Goal: Check status: Check status

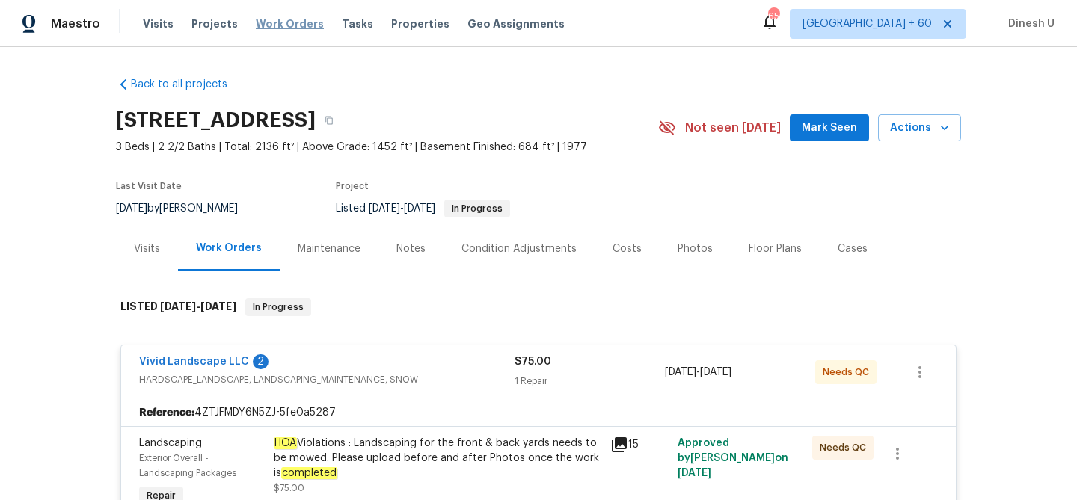
click at [274, 25] on span "Work Orders" at bounding box center [290, 23] width 68 height 15
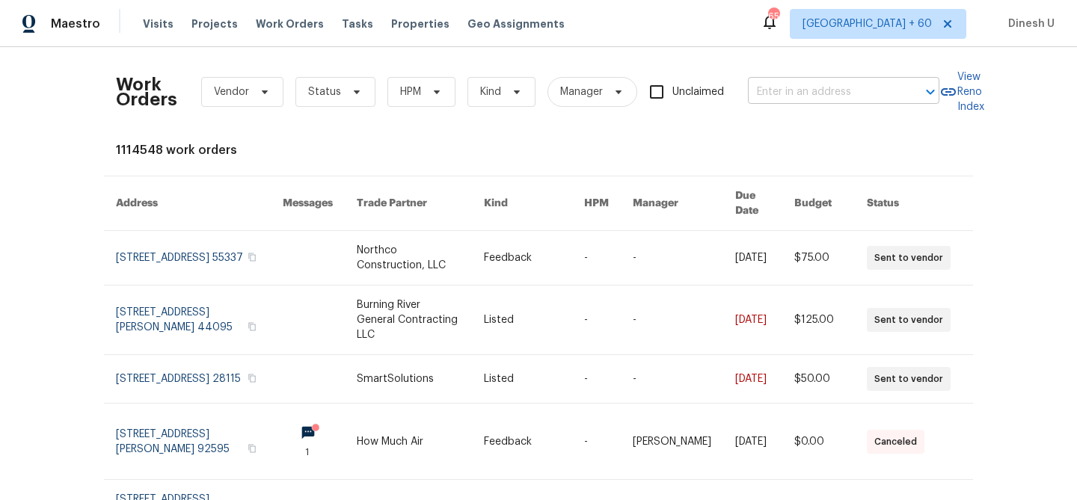
click at [808, 93] on input "text" at bounding box center [823, 92] width 150 height 23
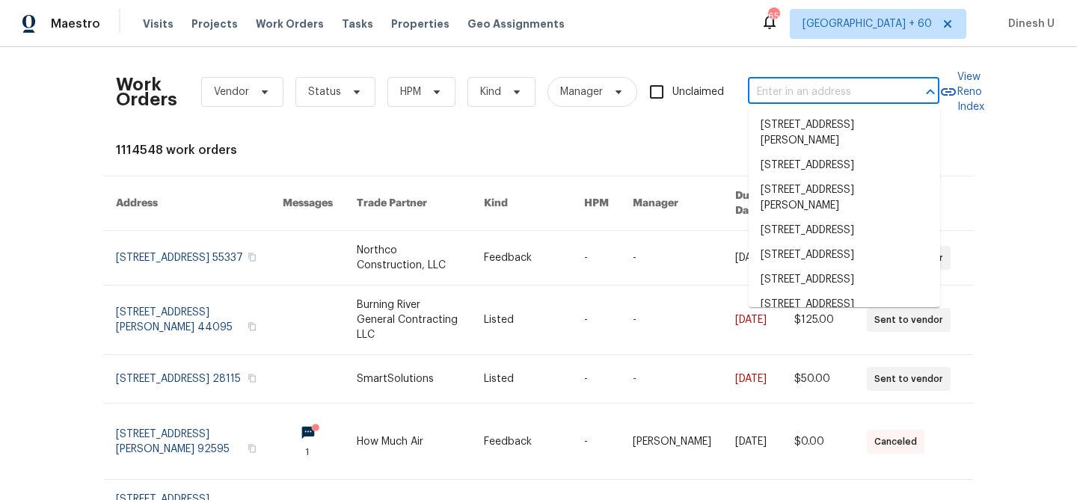
paste input "[STREET_ADDRESS]"
type input "[STREET_ADDRESS]"
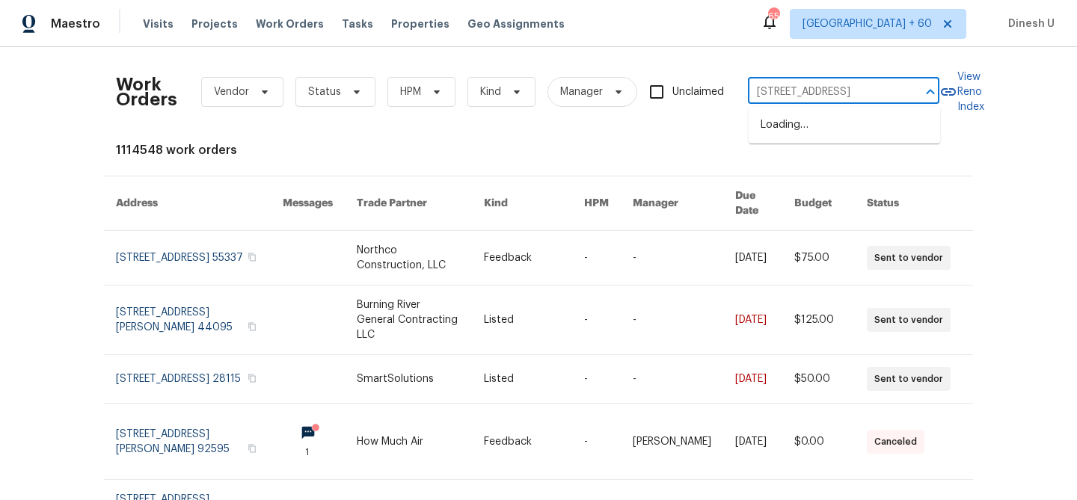
scroll to position [0, 43]
click at [794, 124] on li "[STREET_ADDRESS]" at bounding box center [844, 125] width 191 height 25
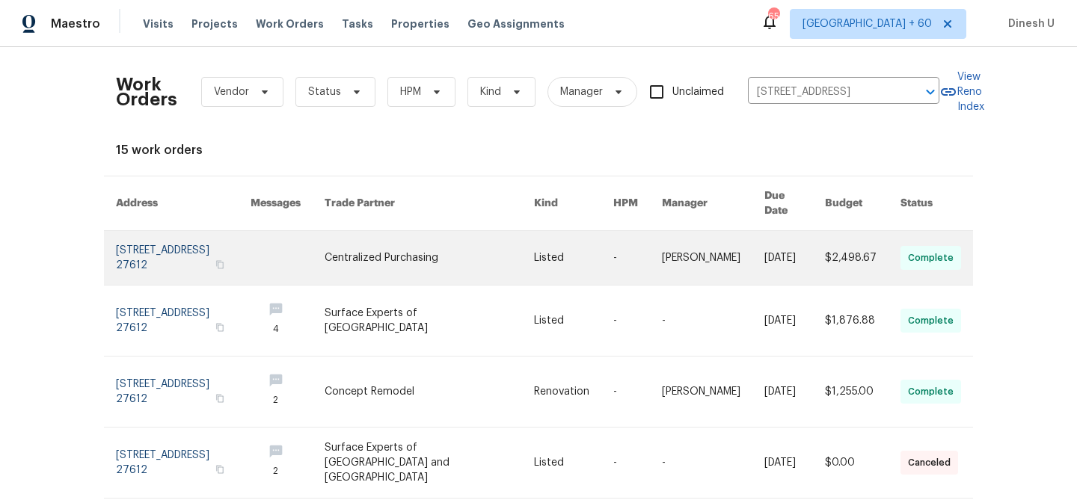
click at [185, 231] on link at bounding box center [183, 258] width 135 height 54
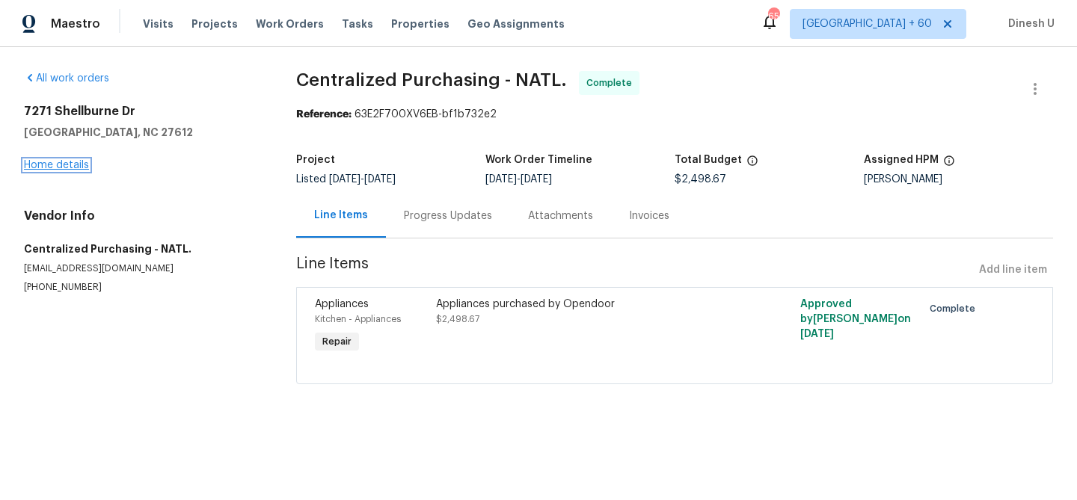
click at [55, 165] on link "Home details" at bounding box center [56, 165] width 65 height 10
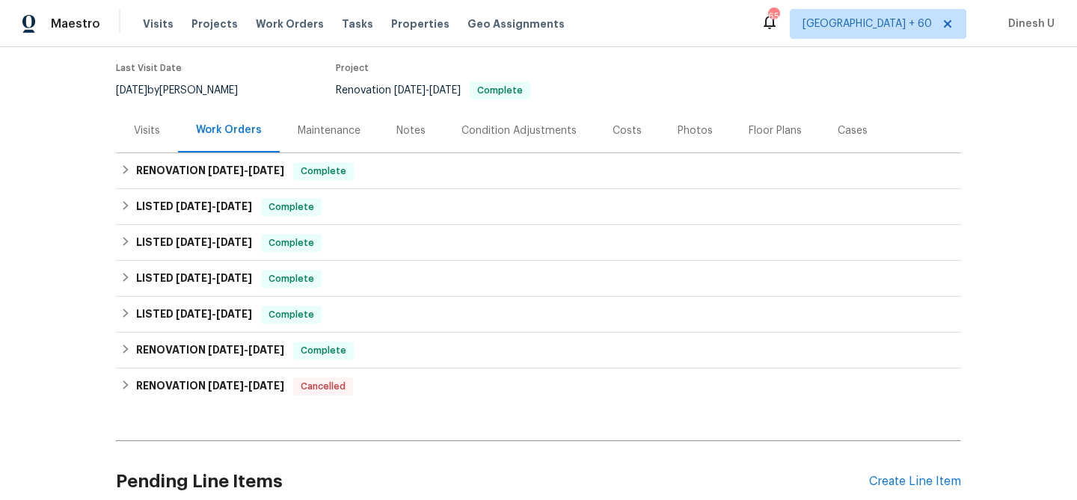
scroll to position [159, 0]
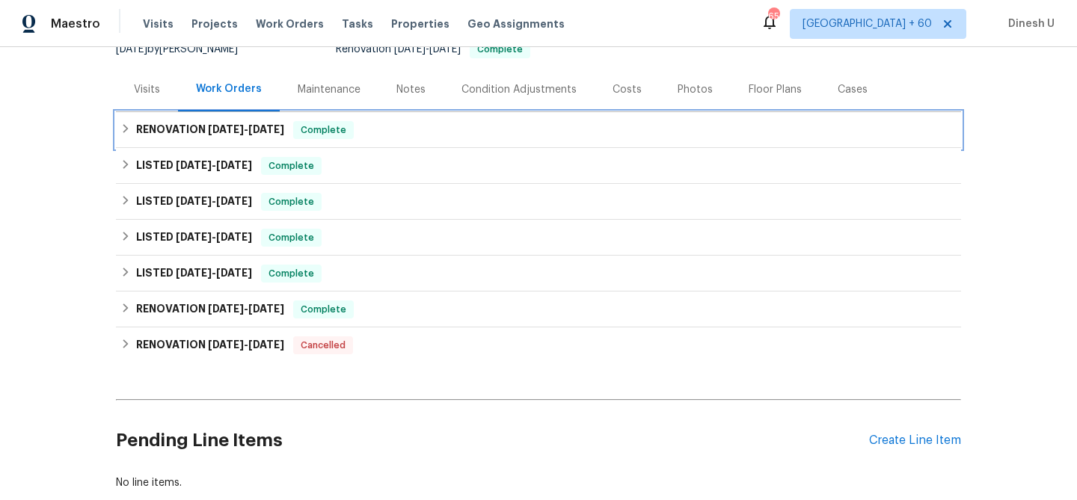
click at [256, 129] on span "[DATE]" at bounding box center [266, 129] width 36 height 10
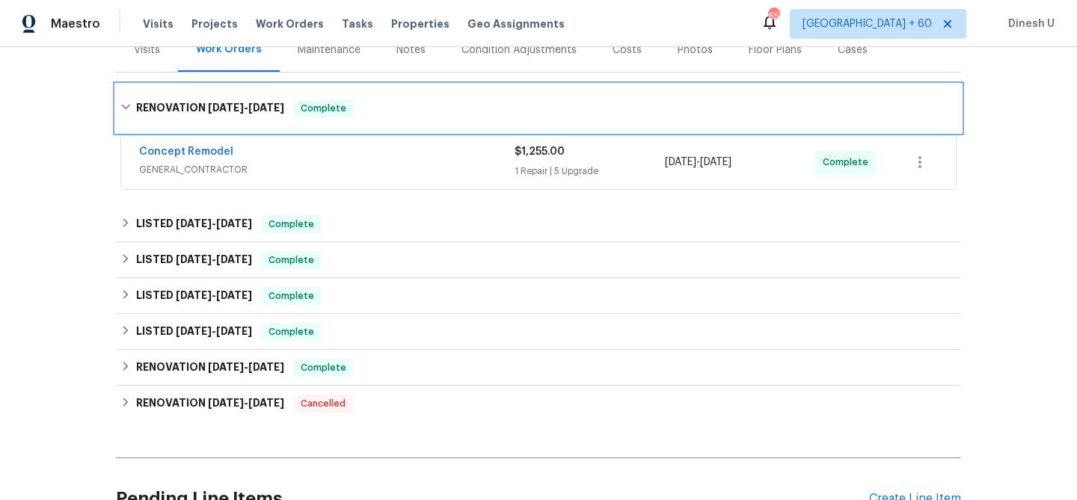
scroll to position [201, 0]
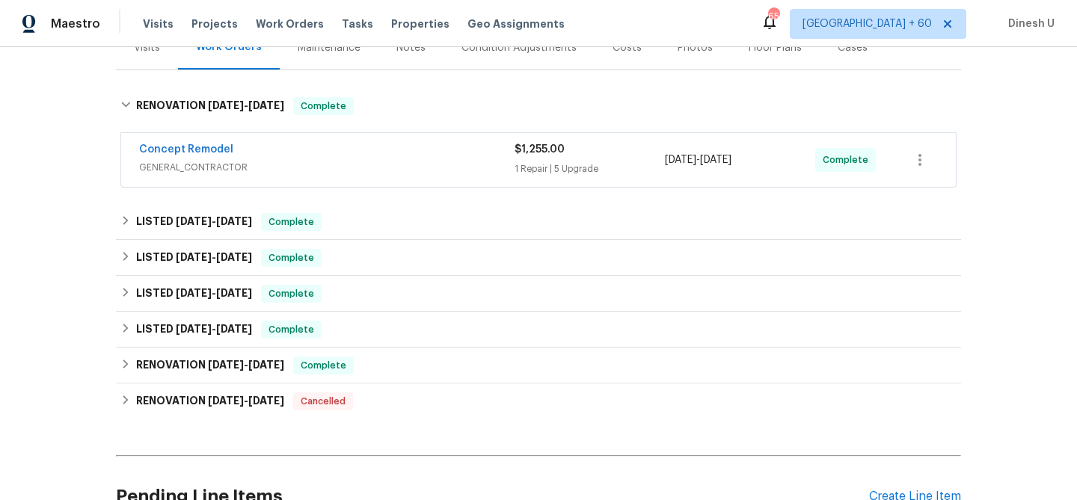
click at [541, 169] on div "1 Repair | 5 Upgrade" at bounding box center [590, 169] width 150 height 15
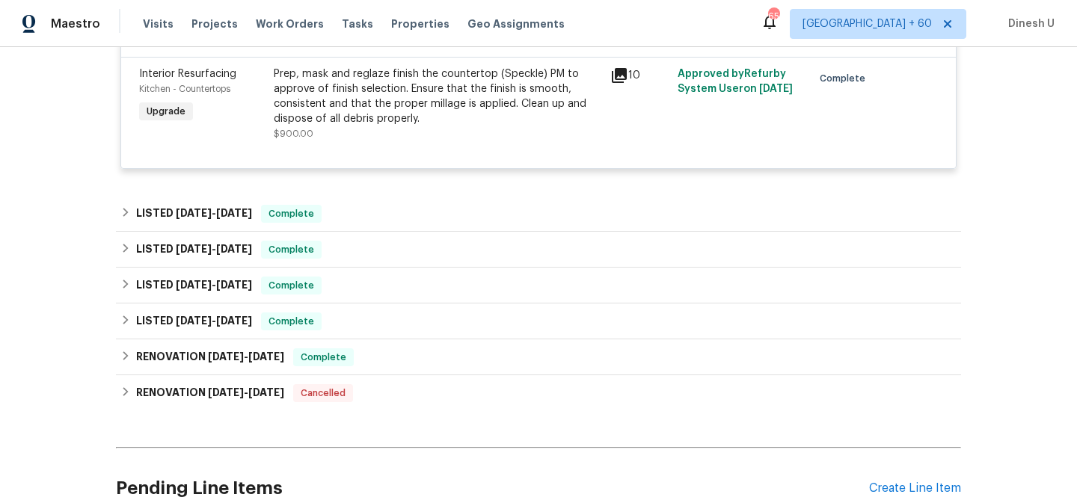
scroll to position [989, 0]
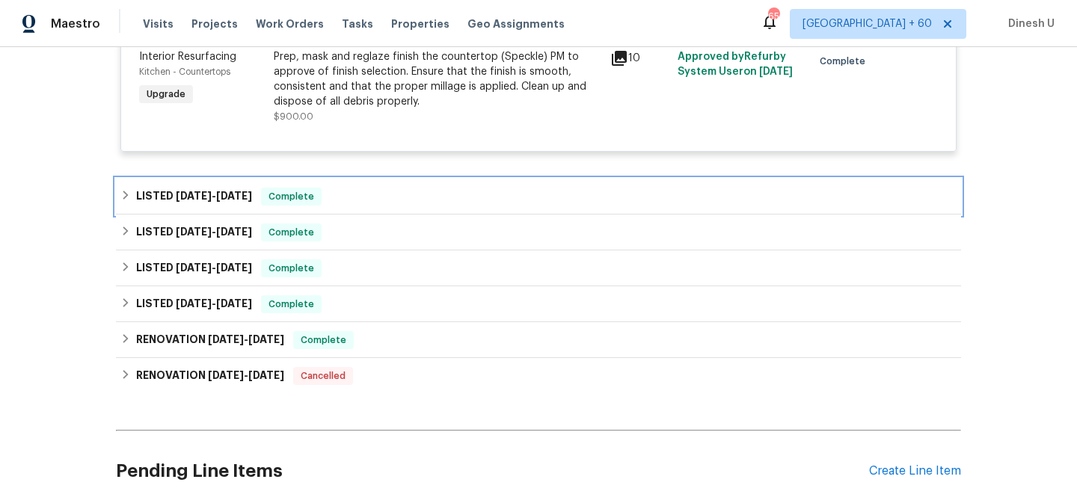
click at [237, 191] on span "[DATE]" at bounding box center [234, 196] width 36 height 10
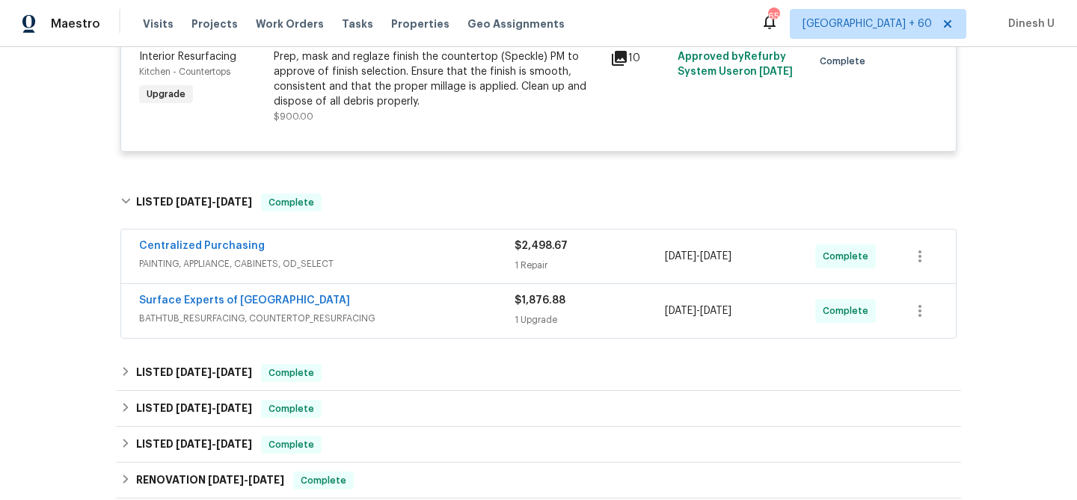
click at [518, 258] on div "1 Repair" at bounding box center [590, 265] width 150 height 15
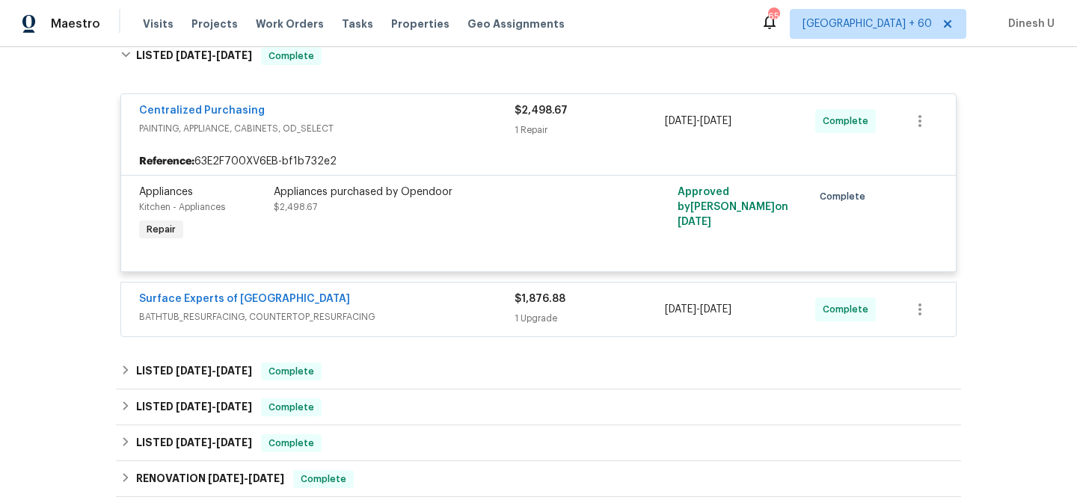
scroll to position [1184, 0]
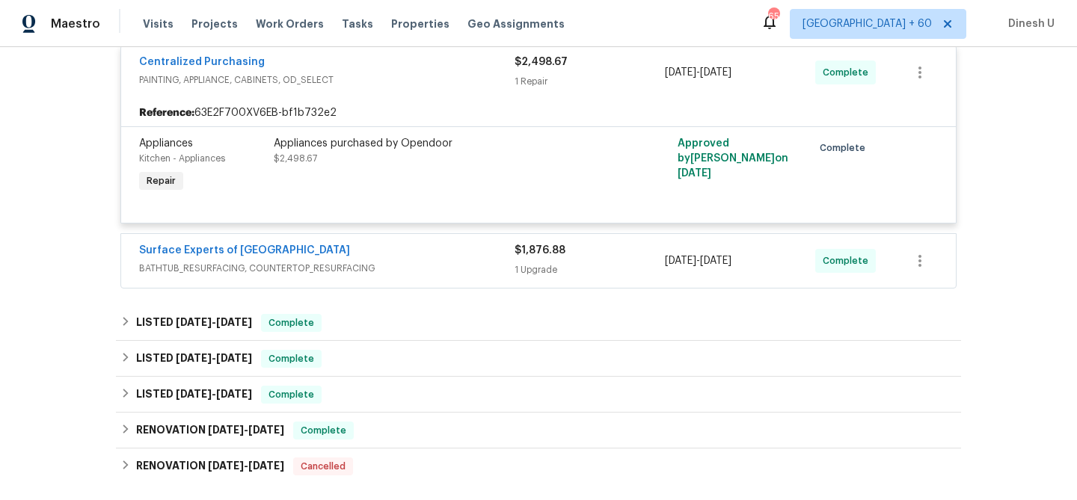
click at [525, 262] on div "1 Upgrade" at bounding box center [590, 269] width 150 height 15
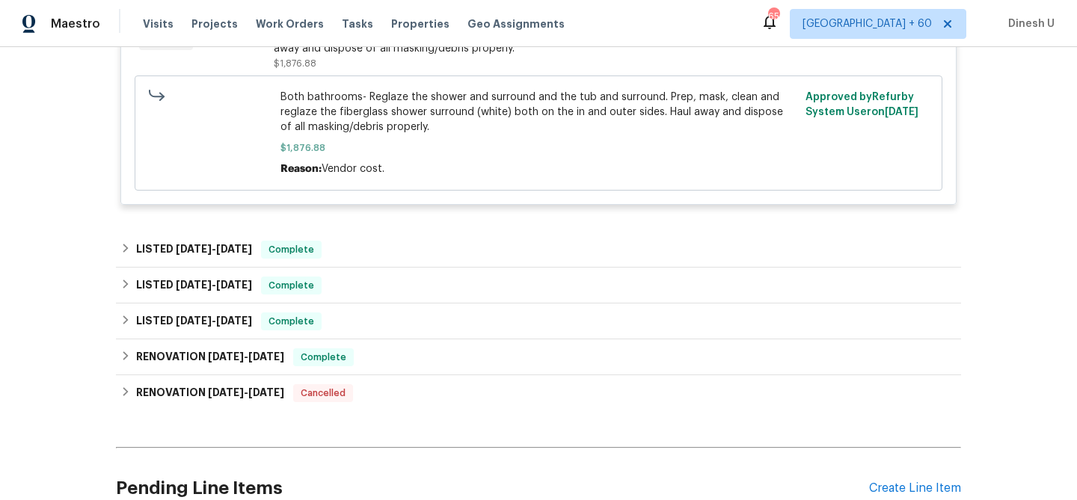
scroll to position [1529, 0]
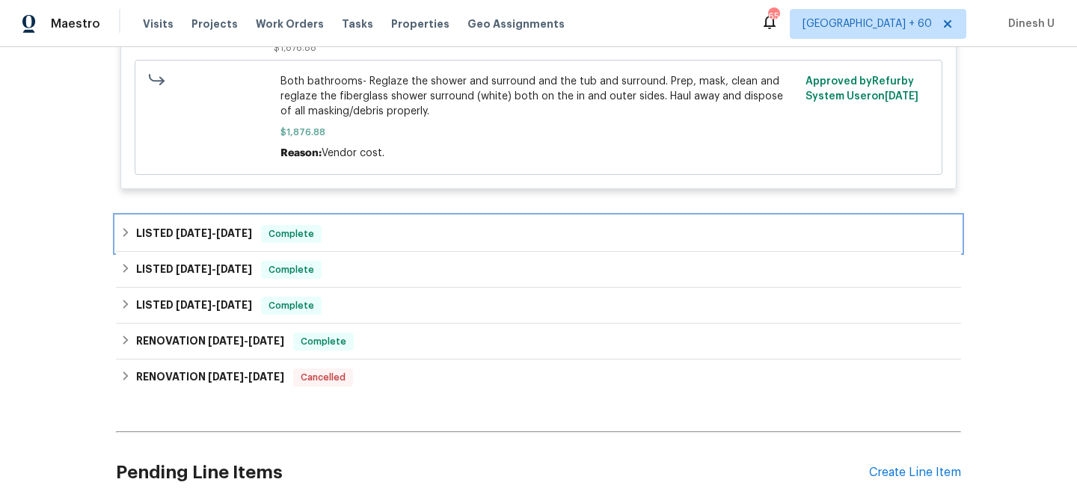
click at [209, 228] on span "[DATE] - [DATE]" at bounding box center [214, 233] width 76 height 10
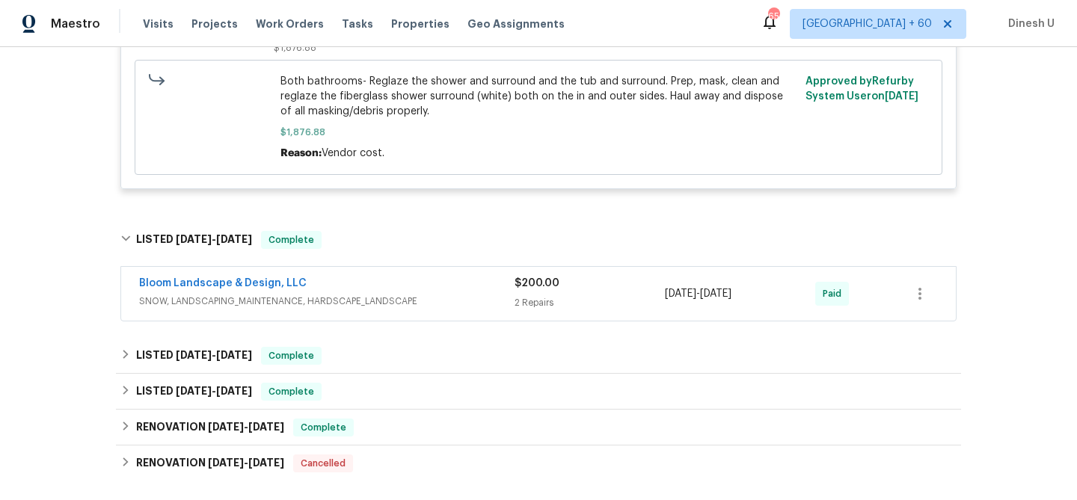
click at [515, 295] on div "2 Repairs" at bounding box center [590, 302] width 150 height 15
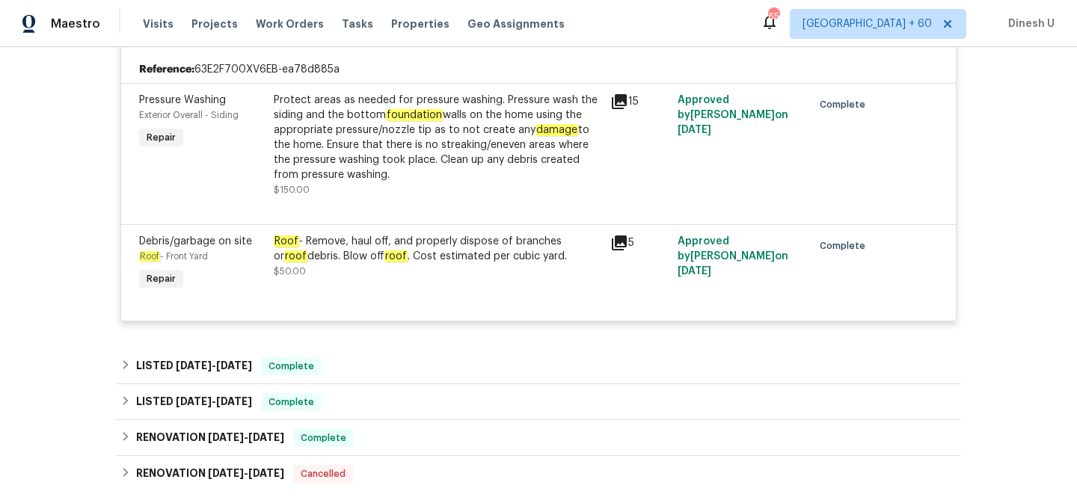
scroll to position [1853, 0]
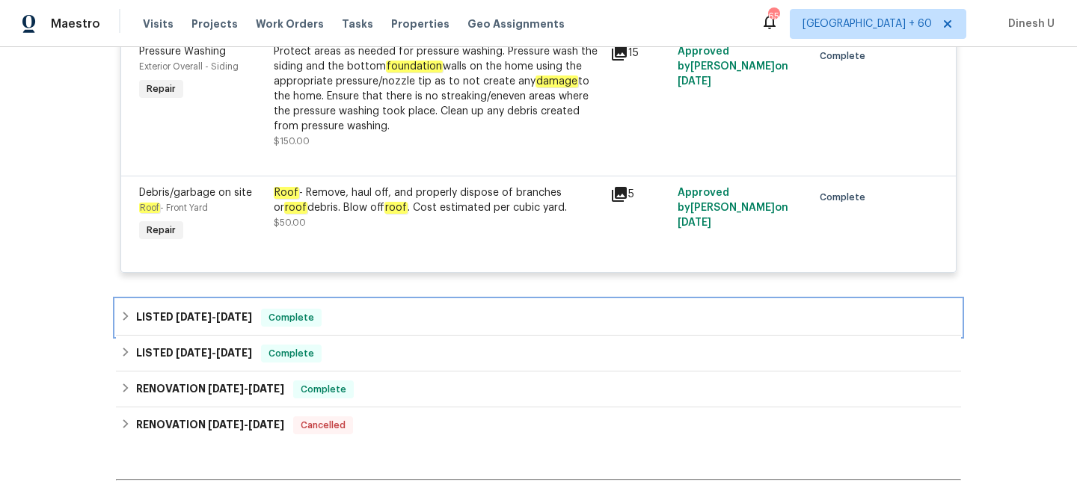
click at [250, 312] on span "[DATE]" at bounding box center [234, 317] width 36 height 10
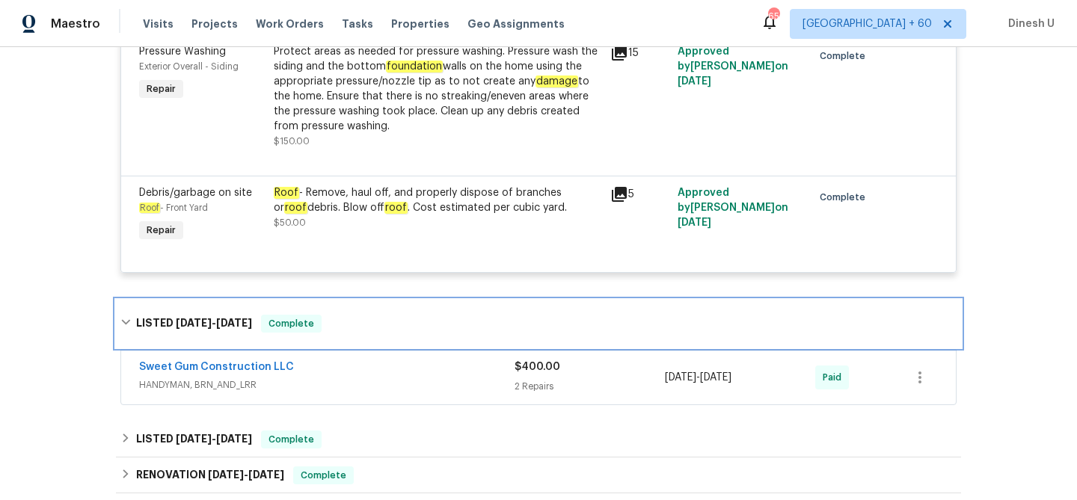
scroll to position [1915, 0]
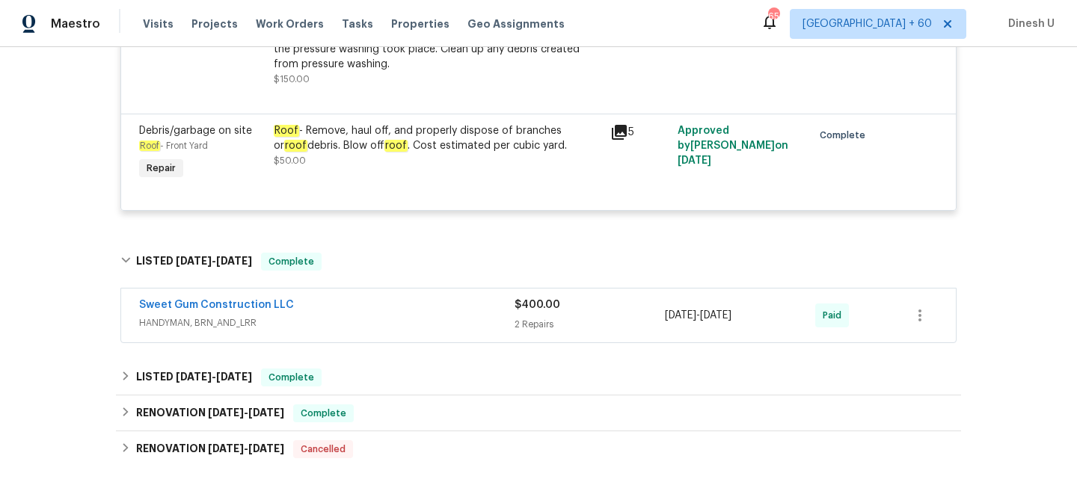
click at [532, 304] on div "$400.00 2 Repairs" at bounding box center [590, 316] width 150 height 36
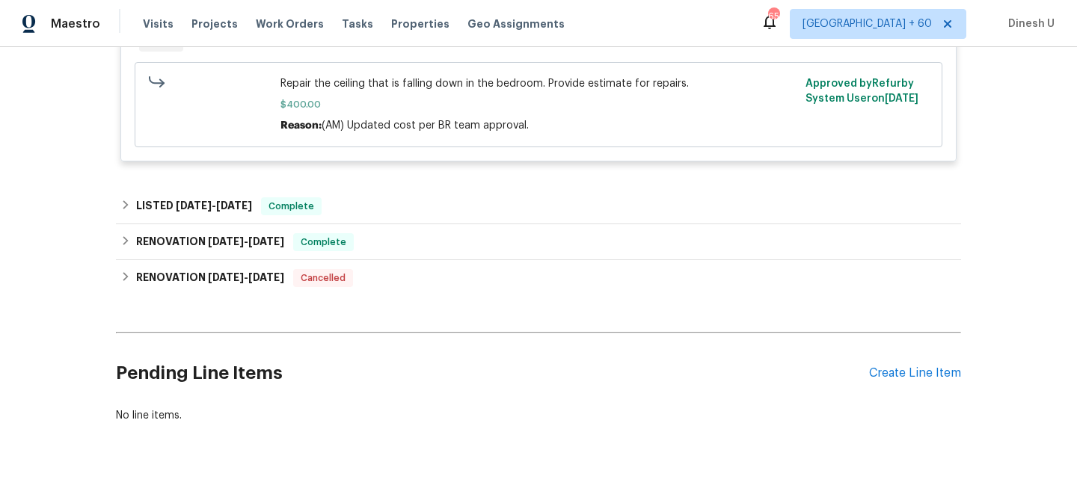
scroll to position [2484, 0]
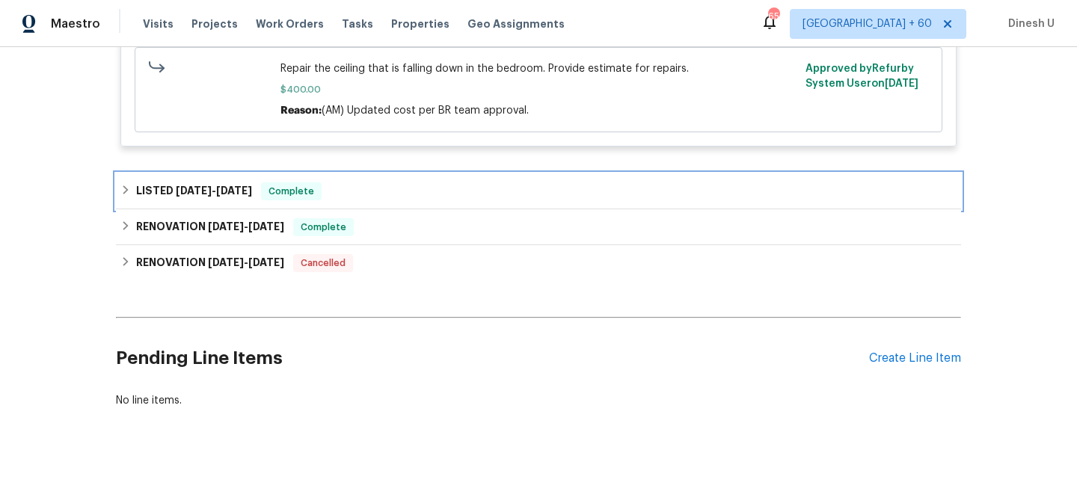
click at [221, 185] on span "[DATE]" at bounding box center [234, 190] width 36 height 10
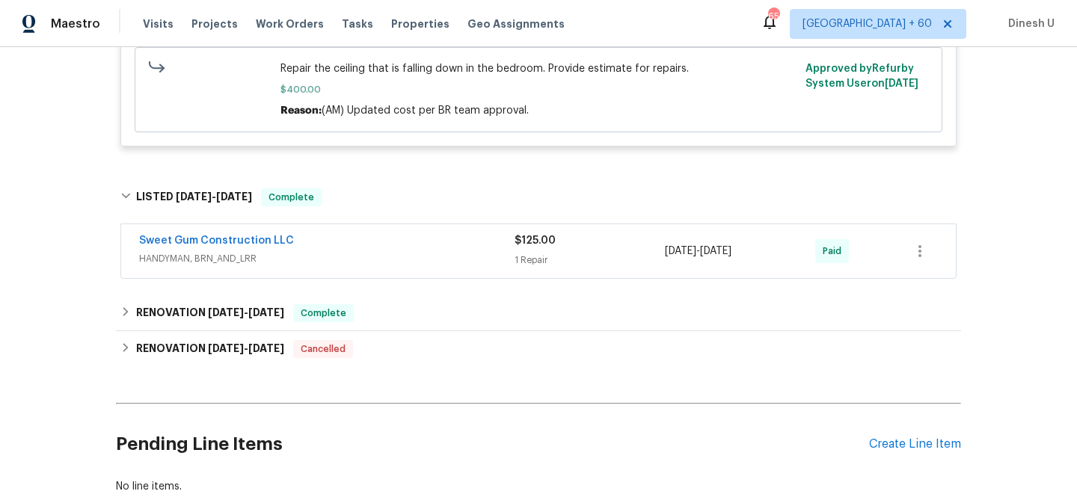
click at [530, 253] on div "1 Repair" at bounding box center [590, 260] width 150 height 15
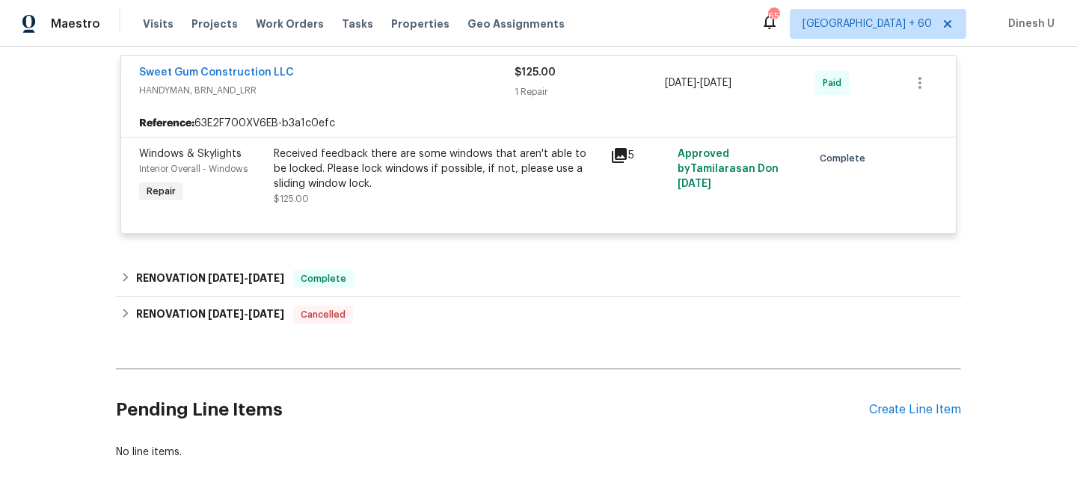
scroll to position [2715, 0]
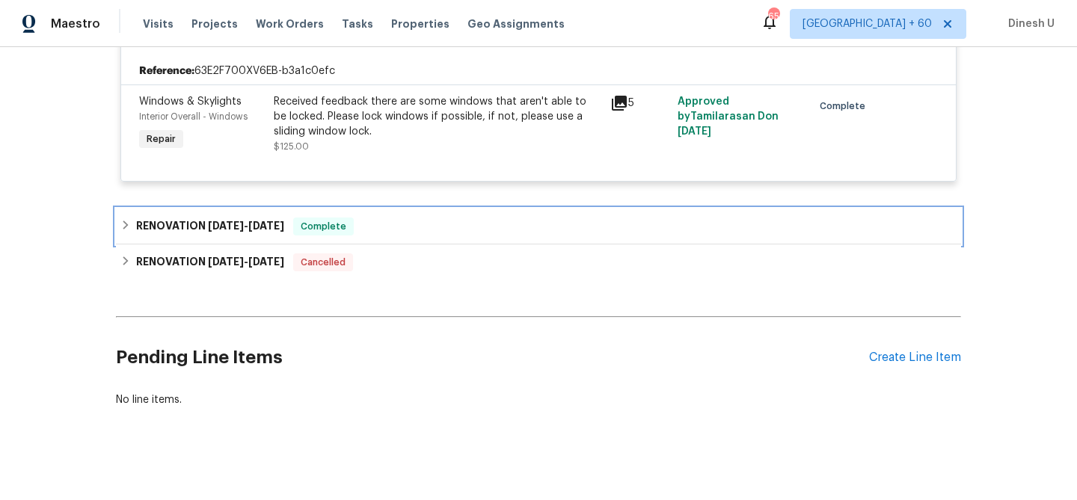
click at [237, 221] on span "[DATE]" at bounding box center [226, 226] width 36 height 10
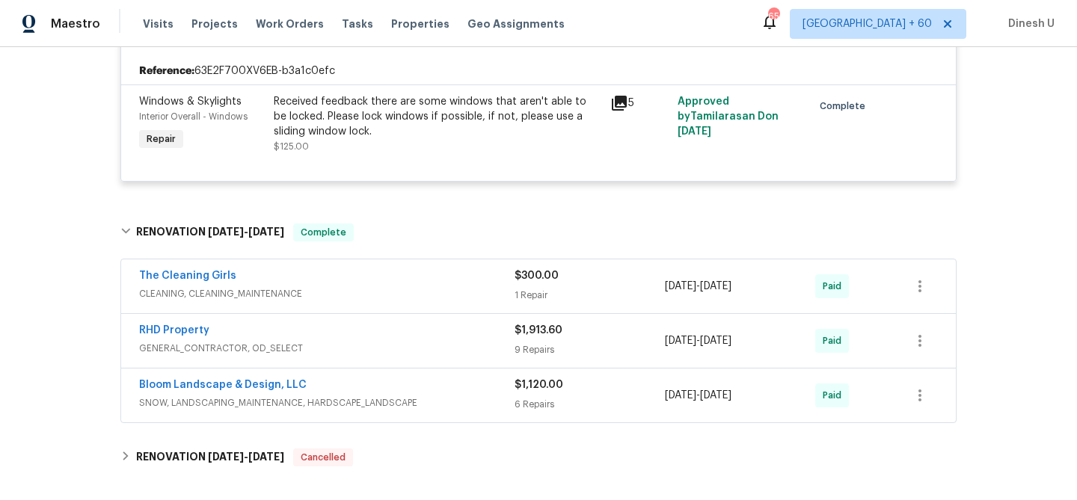
click at [534, 288] on div "1 Repair" at bounding box center [590, 295] width 150 height 15
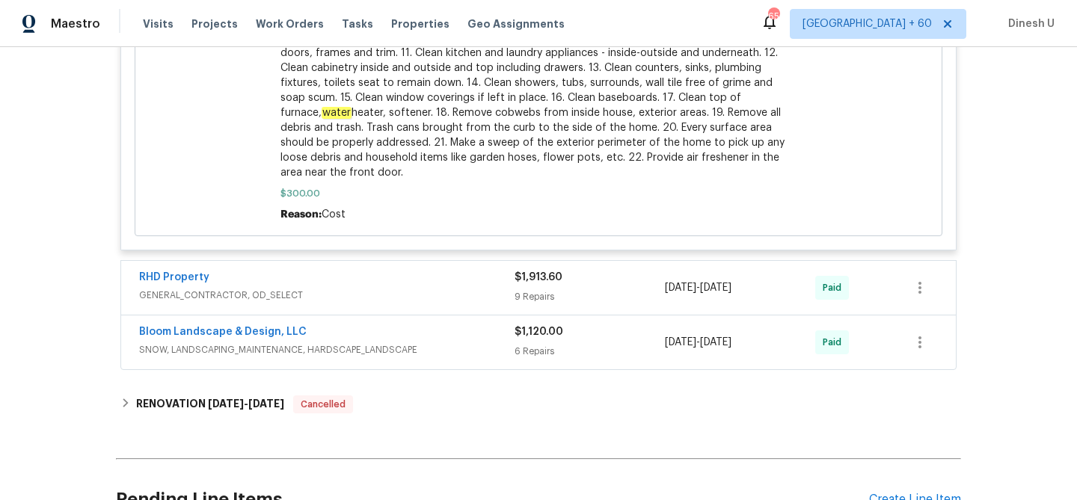
scroll to position [3468, 0]
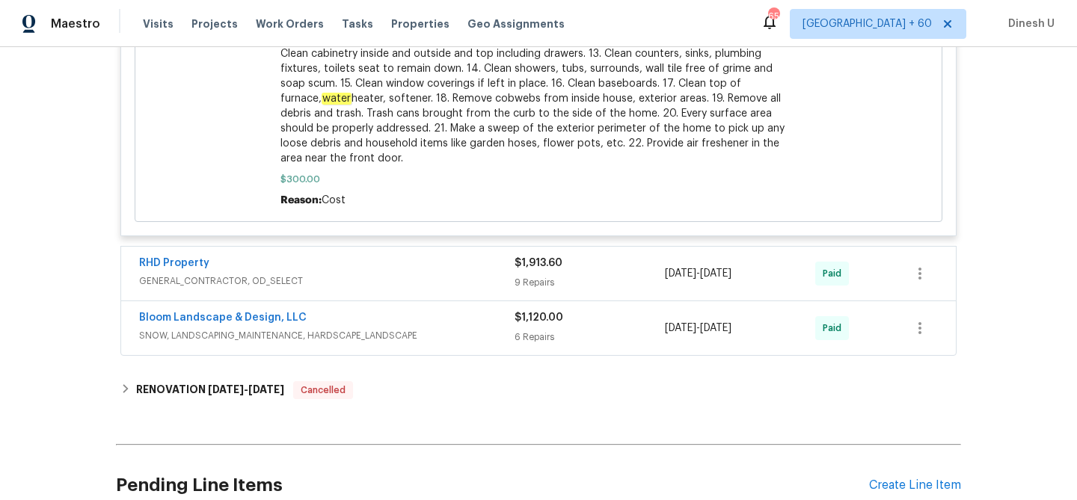
click at [529, 265] on div "$1,913.60 9 Repairs" at bounding box center [590, 274] width 150 height 36
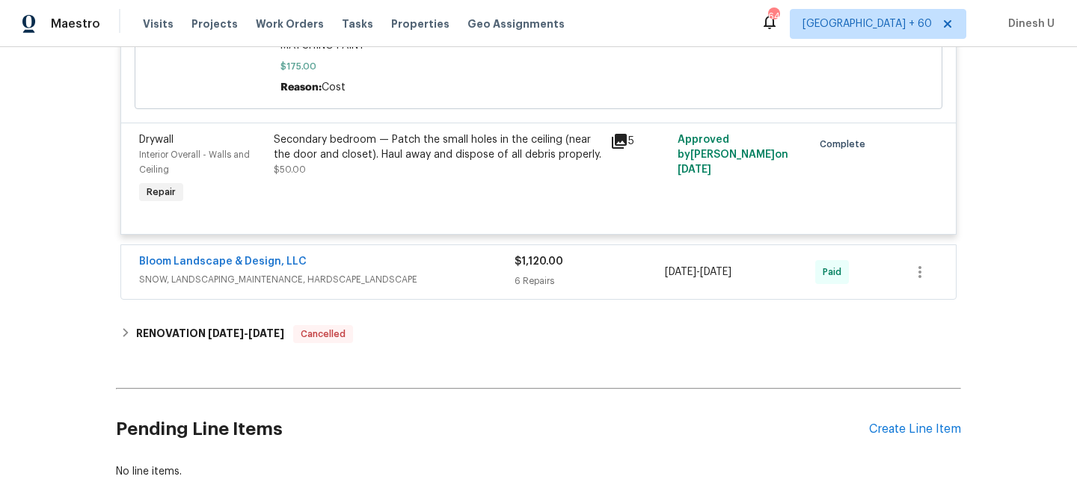
scroll to position [5160, 0]
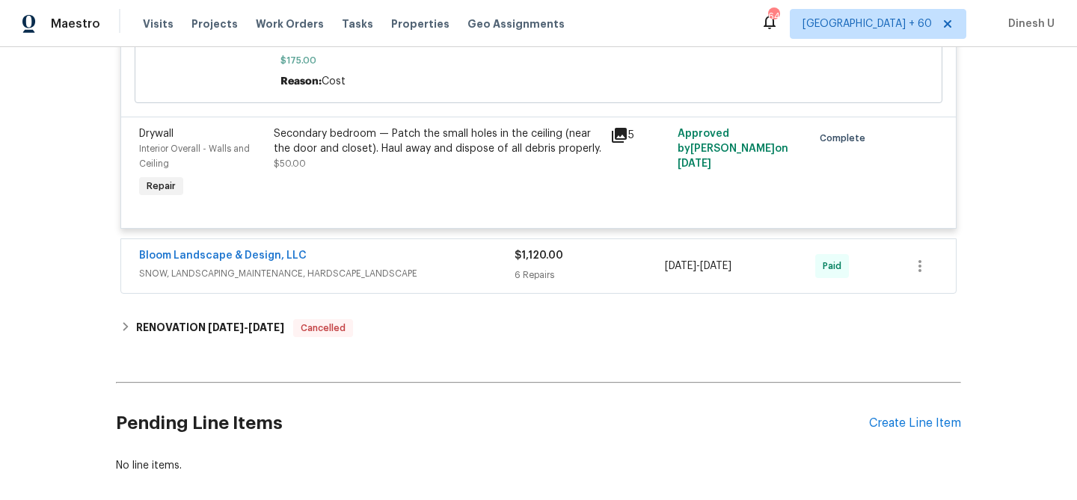
click at [532, 248] on div "$1,120.00 6 Repairs" at bounding box center [590, 266] width 150 height 36
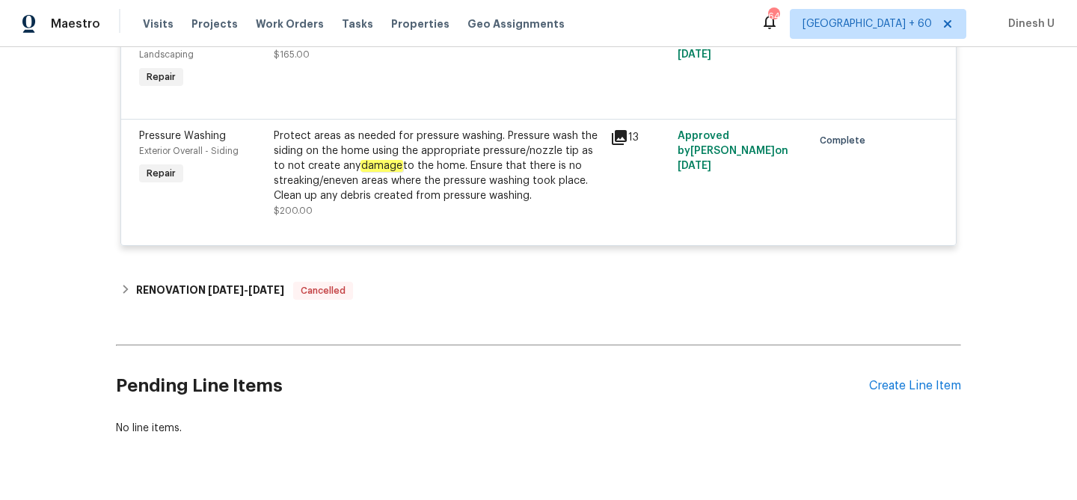
scroll to position [6064, 0]
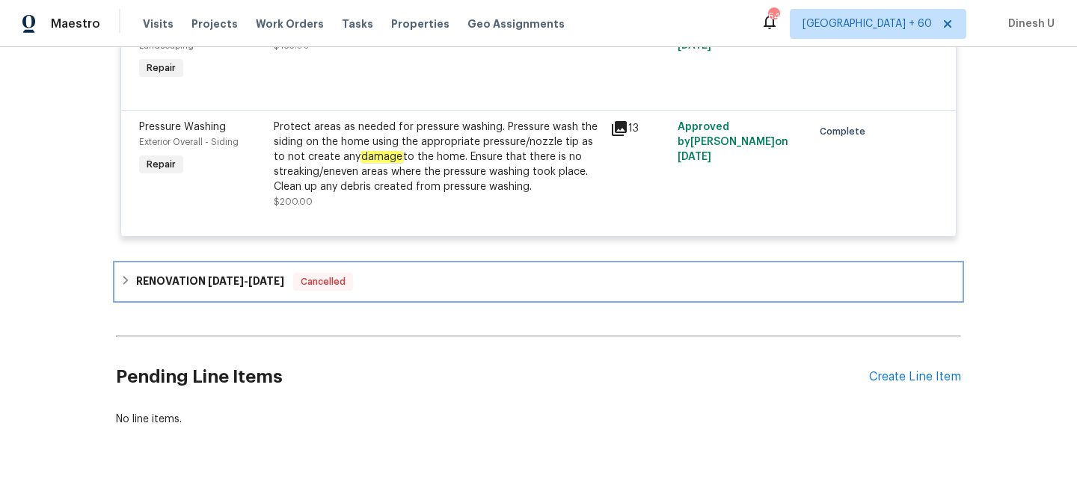
click at [229, 276] on span "[DATE]" at bounding box center [226, 281] width 36 height 10
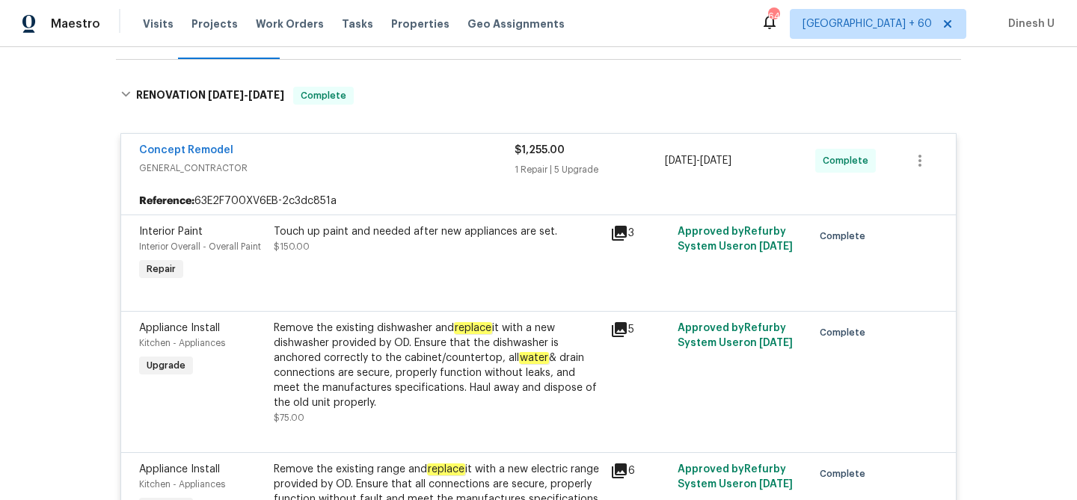
scroll to position [211, 0]
